Goal: Information Seeking & Learning: Learn about a topic

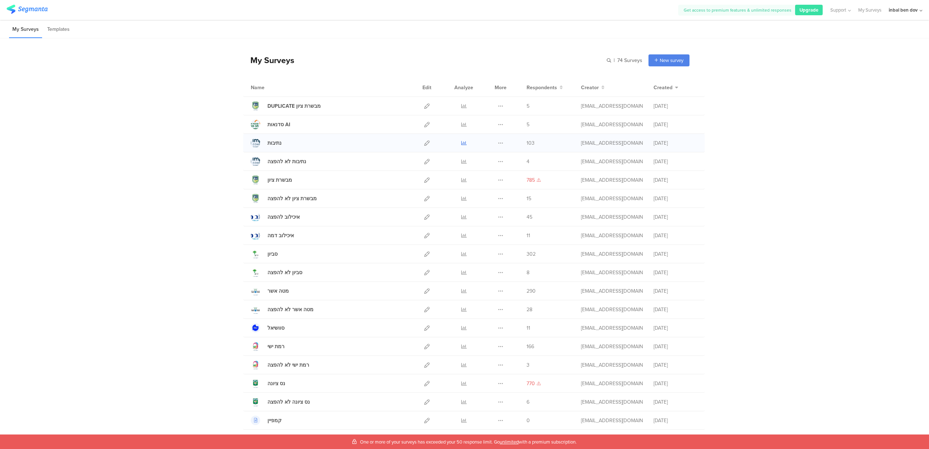
click at [461, 145] on icon at bounding box center [463, 142] width 5 height 5
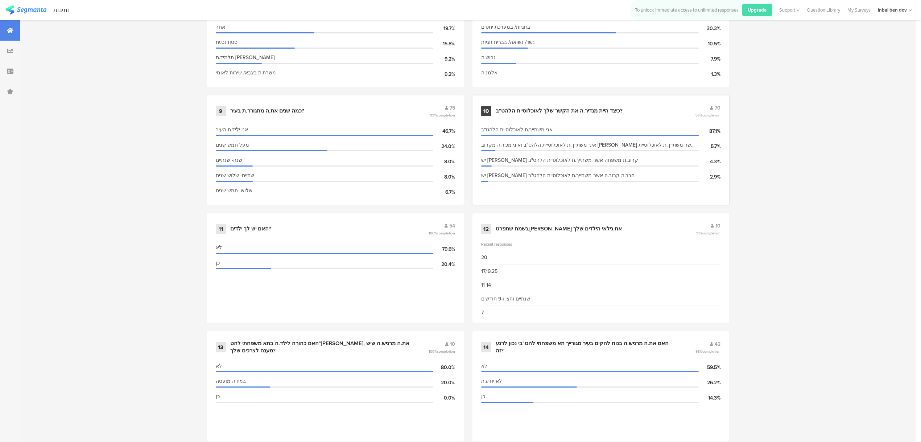
scroll to position [726, 0]
click at [538, 110] on div "כיצד היית מגדיר.ה את הקשר שלך לאוכלוסיית הלהט"ב?" at bounding box center [559, 111] width 127 height 7
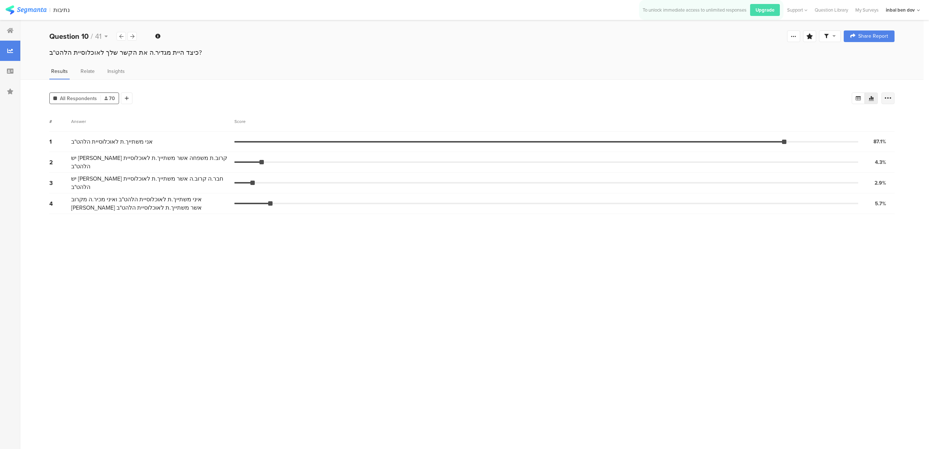
click at [890, 96] on icon at bounding box center [887, 98] width 7 height 7
click at [884, 148] on span at bounding box center [882, 149] width 11 height 6
click at [734, 134] on div "1 אני משתייך.ת לאוכלוסיית הלהט"ב 87.1% 61 votes" at bounding box center [471, 143] width 845 height 22
click at [137, 39] on div "Question 10 / 41" at bounding box center [93, 36] width 88 height 11
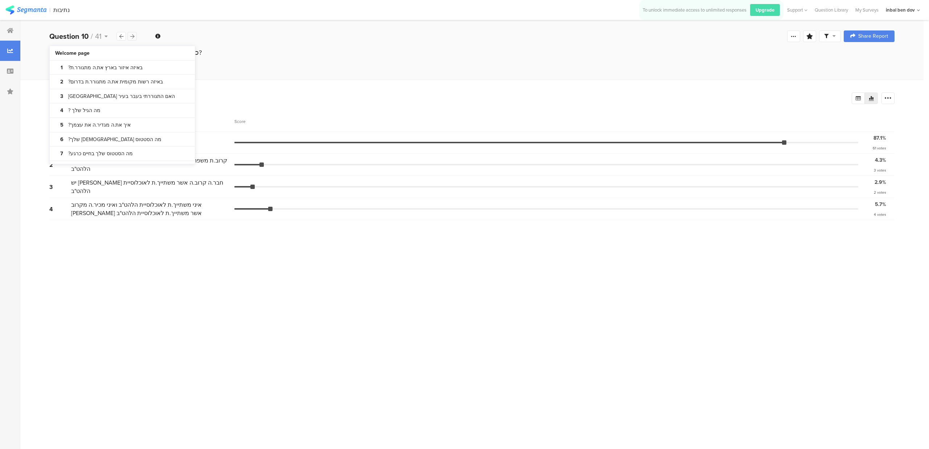
click at [131, 34] on icon at bounding box center [132, 36] width 4 height 5
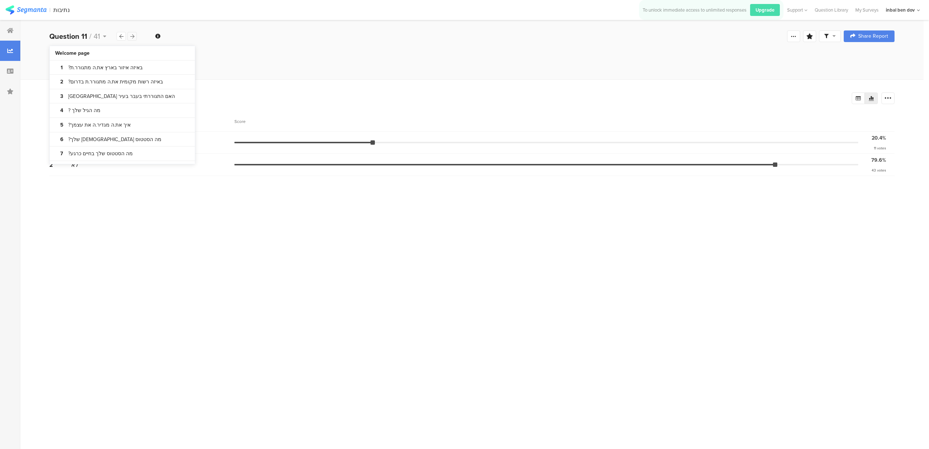
click at [131, 34] on icon at bounding box center [132, 36] width 4 height 5
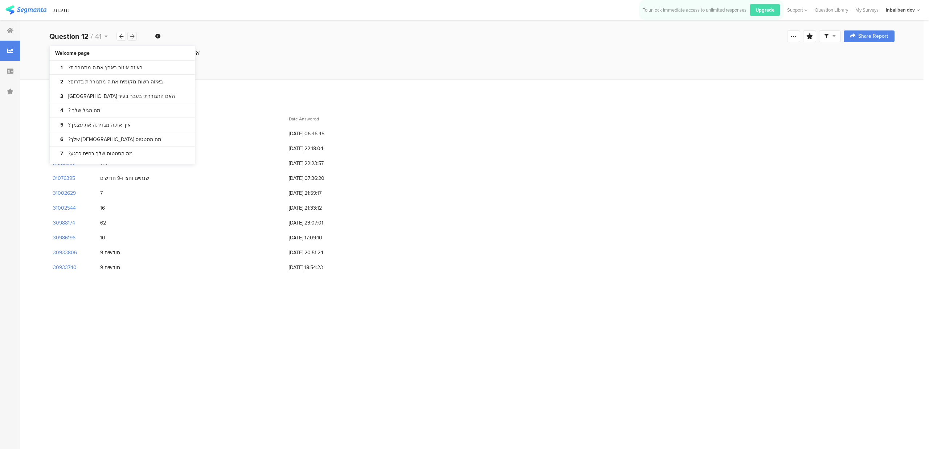
click at [131, 34] on icon at bounding box center [132, 36] width 4 height 5
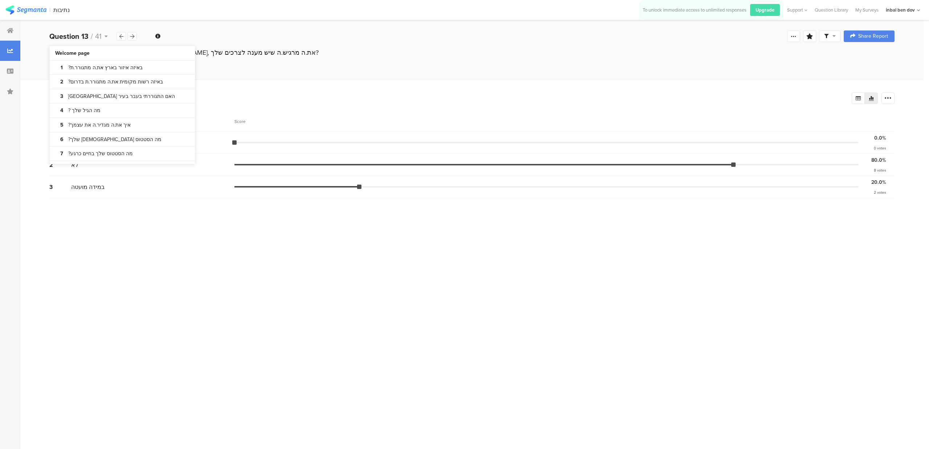
click at [198, 260] on section "# Answer Score 1 כן 0.0% 0 votes 2 לא 80.0% 8 votes 3 במידה מועטה 20.0% 2 votes" at bounding box center [471, 277] width 845 height 332
click at [124, 36] on div at bounding box center [120, 36] width 9 height 9
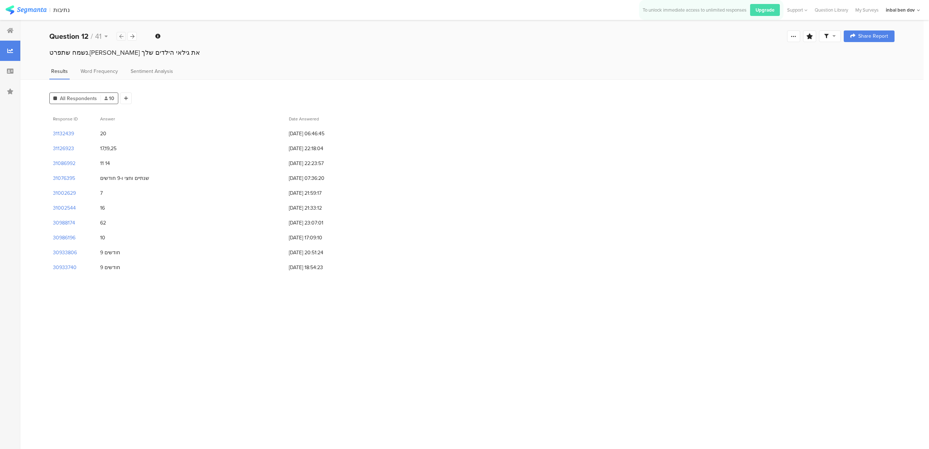
click at [124, 36] on div at bounding box center [120, 36] width 9 height 9
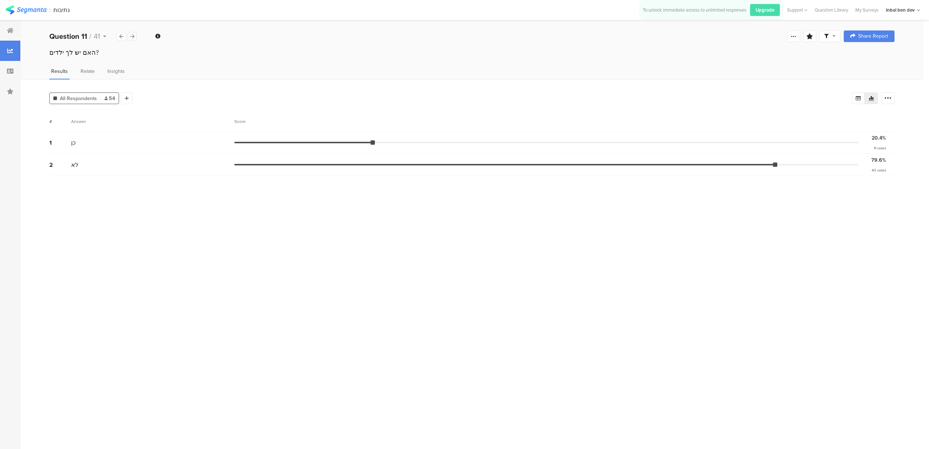
click at [136, 35] on div at bounding box center [131, 36] width 9 height 9
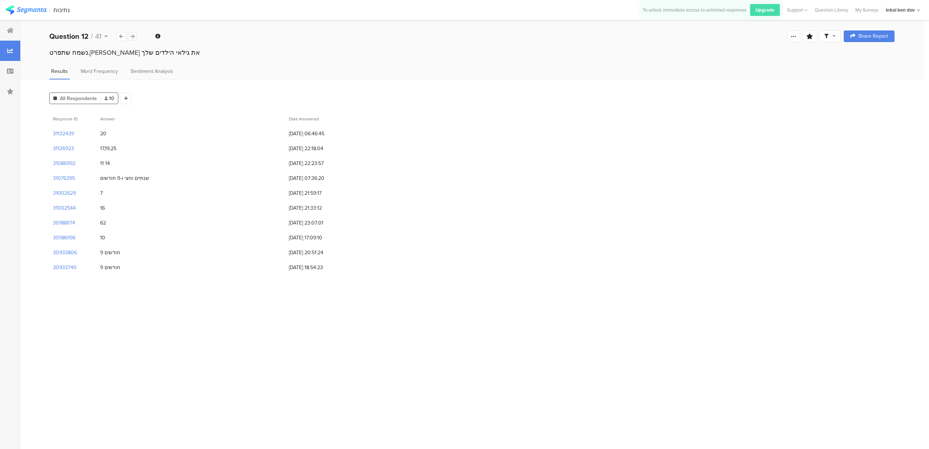
click at [136, 35] on div at bounding box center [131, 36] width 9 height 9
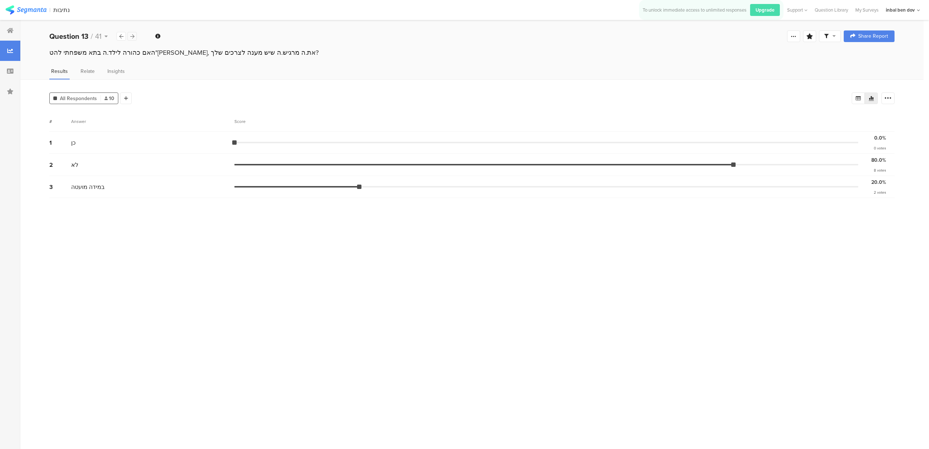
click at [136, 35] on div at bounding box center [131, 36] width 9 height 9
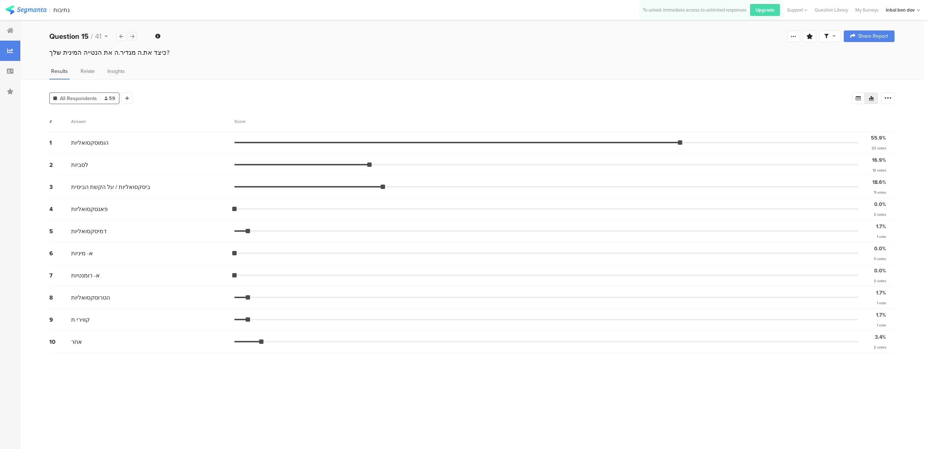
click at [136, 35] on div at bounding box center [131, 36] width 9 height 9
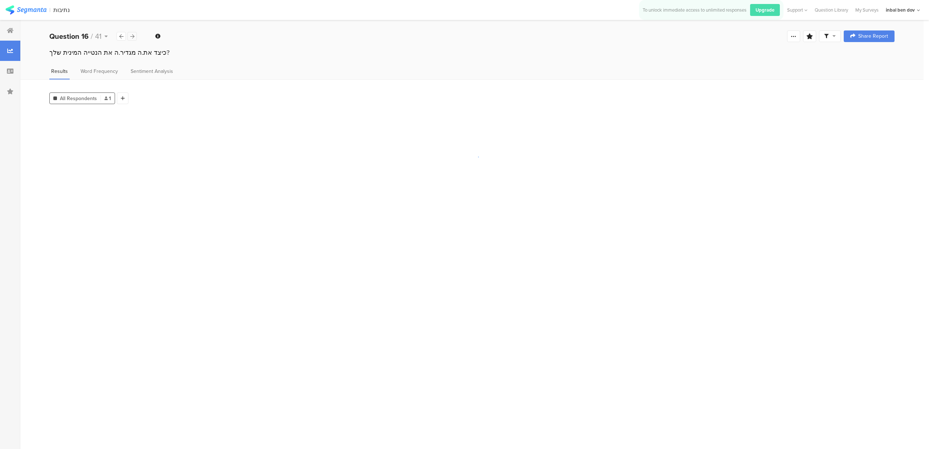
click at [136, 35] on div at bounding box center [131, 36] width 9 height 9
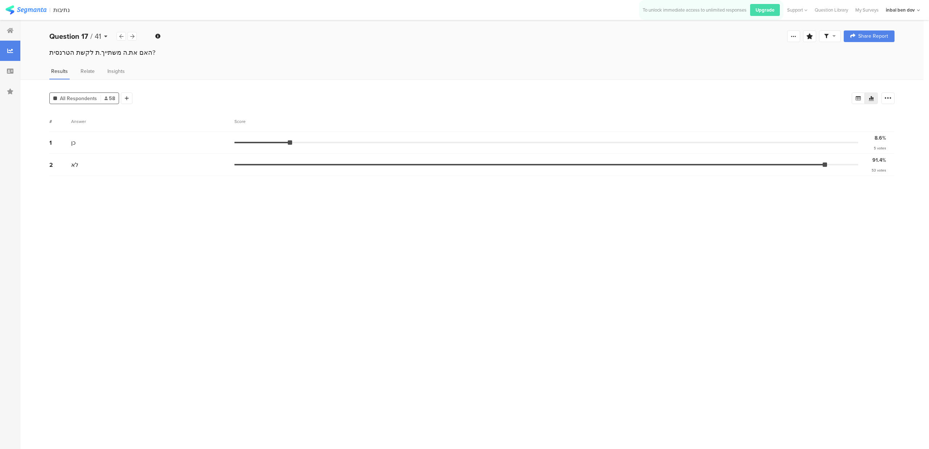
click at [95, 34] on span "41" at bounding box center [98, 36] width 7 height 11
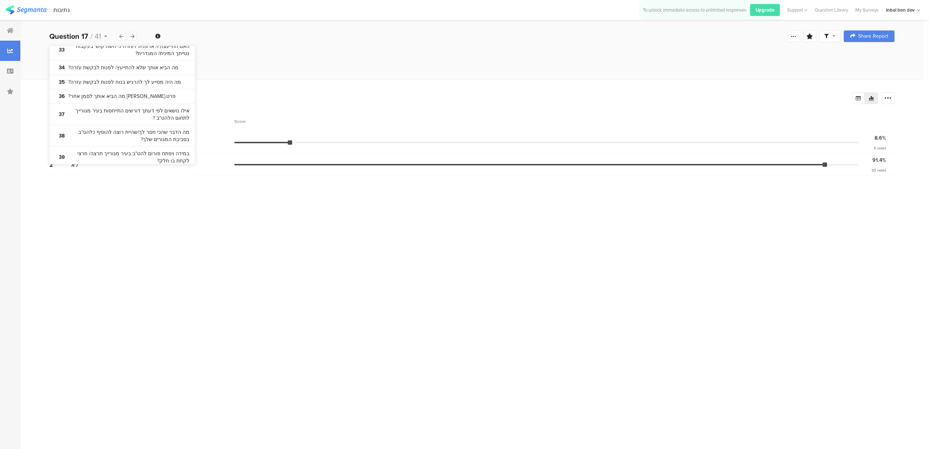
scroll to position [943, 0]
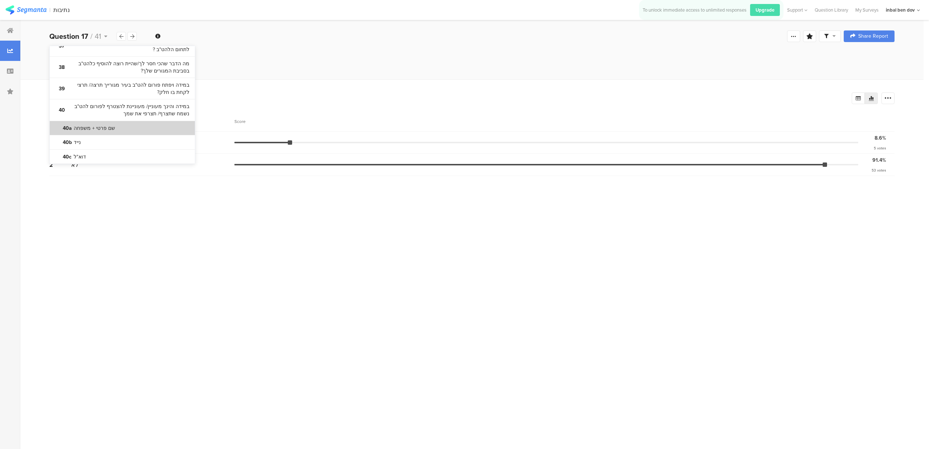
click at [133, 121] on section "40a שם פרטי + משפחה" at bounding box center [122, 128] width 145 height 15
